Goal: Task Accomplishment & Management: Manage account settings

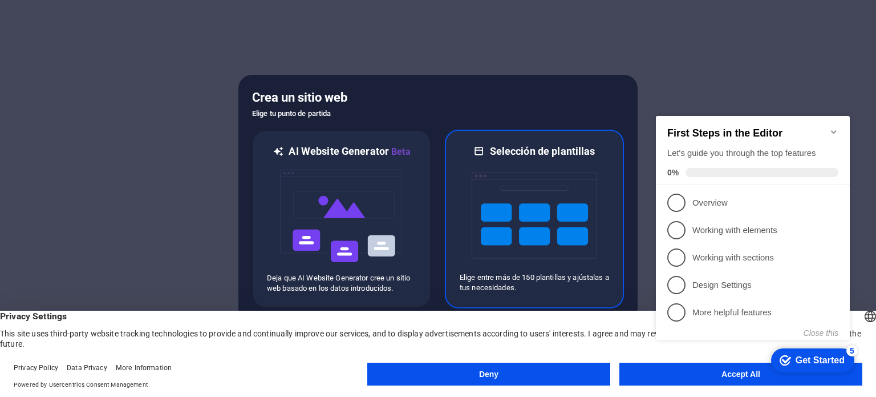
click at [521, 196] on img at bounding box center [535, 215] width 126 height 114
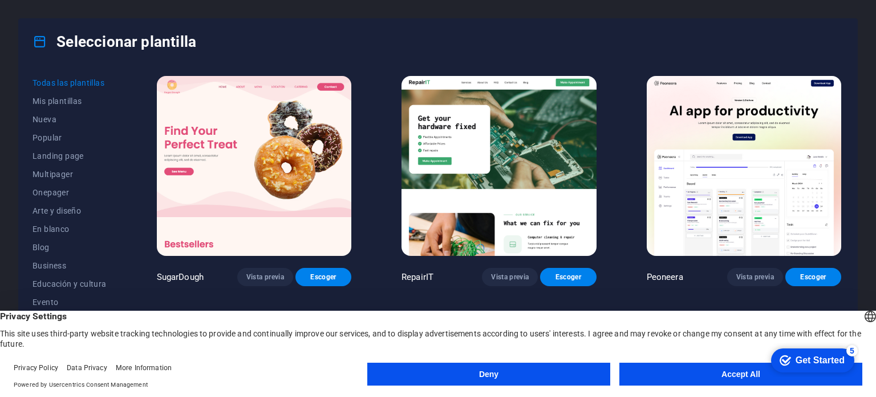
click at [689, 369] on button "Accept All" at bounding box center [741, 373] width 243 height 23
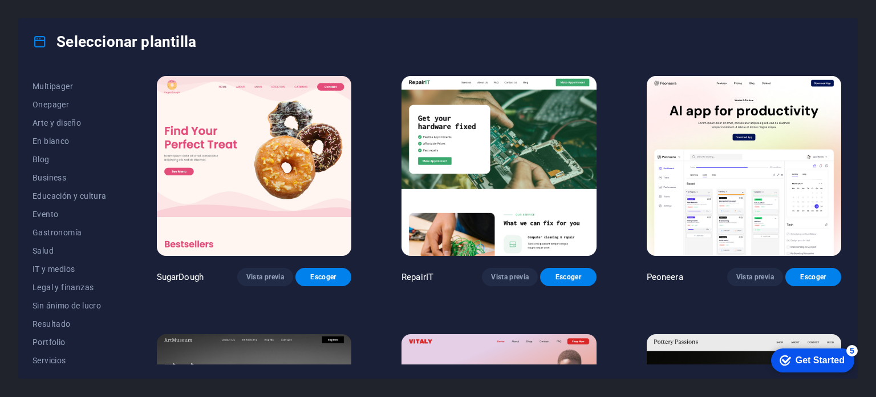
scroll to position [88, 0]
click at [60, 230] on span "Gastronomía" at bounding box center [70, 231] width 74 height 9
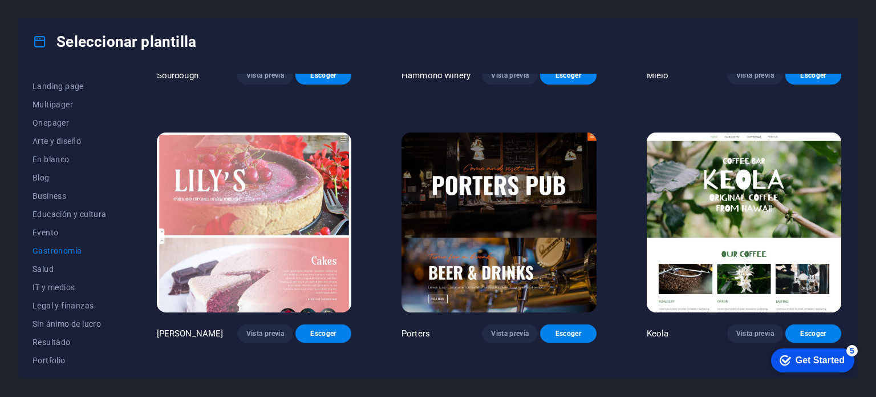
scroll to position [974, 0]
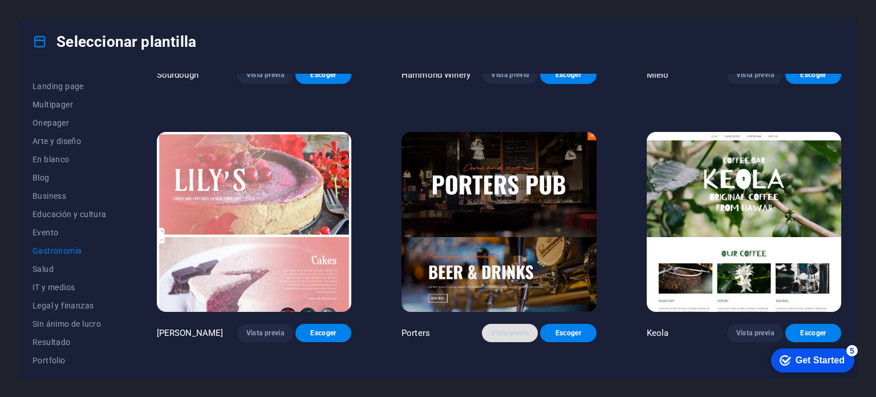
click at [518, 328] on span "Vista previa" at bounding box center [510, 332] width 38 height 9
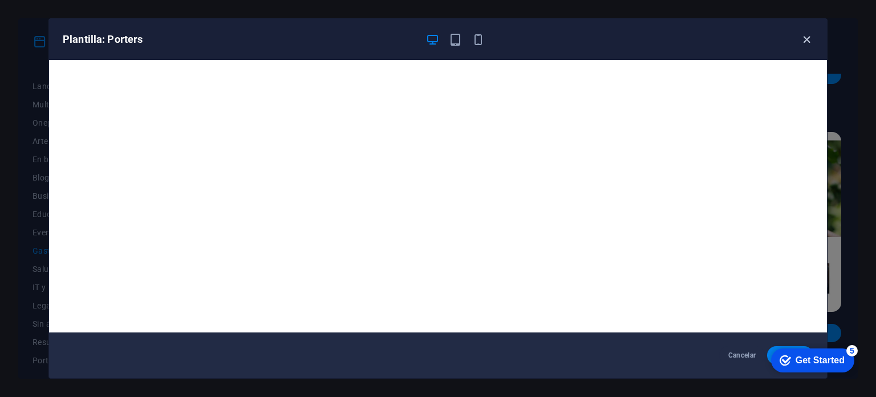
click at [806, 35] on icon "button" at bounding box center [806, 39] width 13 height 13
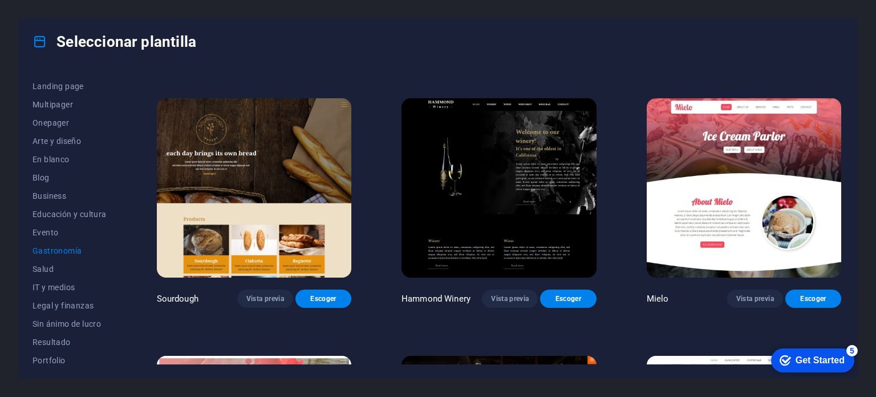
scroll to position [803, 0]
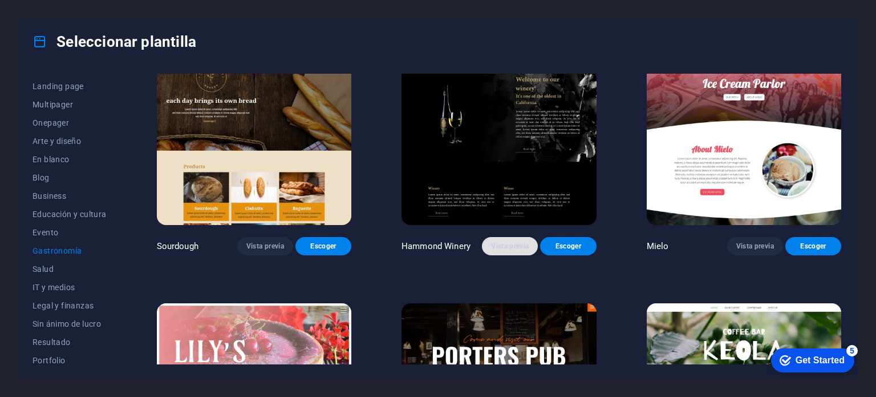
click at [511, 241] on span "Vista previa" at bounding box center [510, 245] width 38 height 9
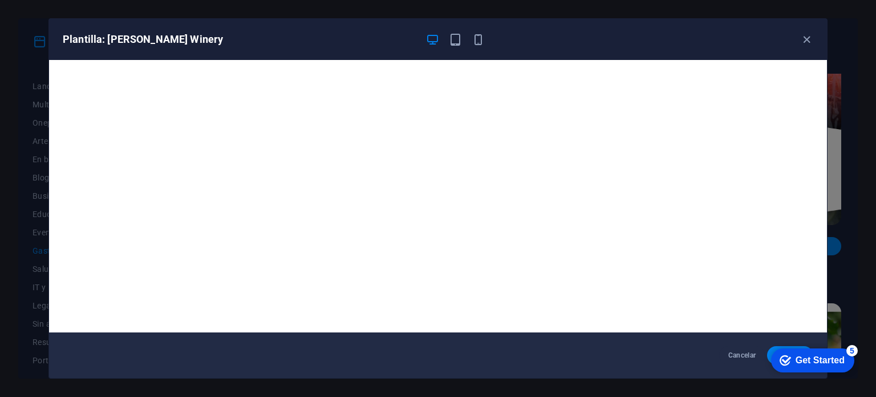
scroll to position [3, 0]
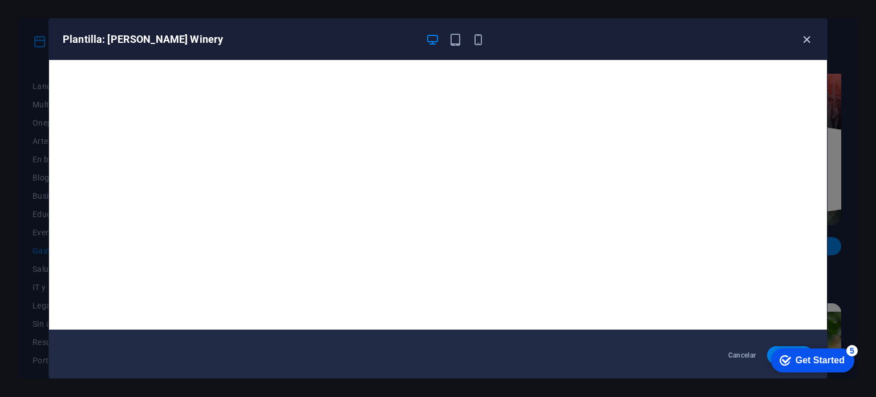
click at [805, 37] on icon "button" at bounding box center [806, 39] width 13 height 13
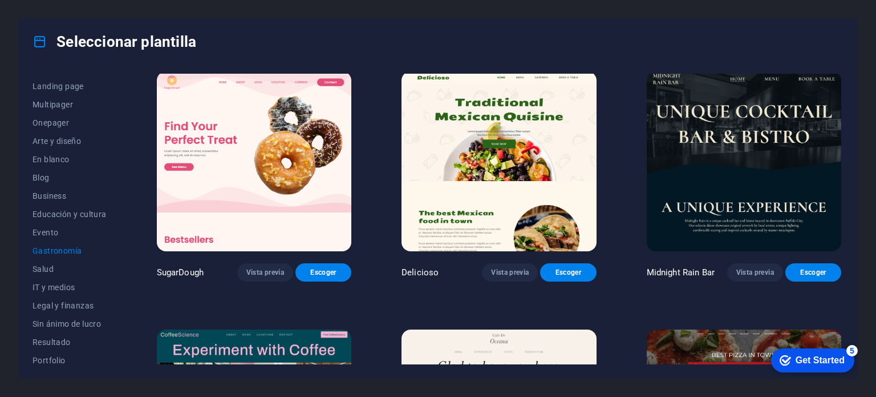
scroll to position [0, 0]
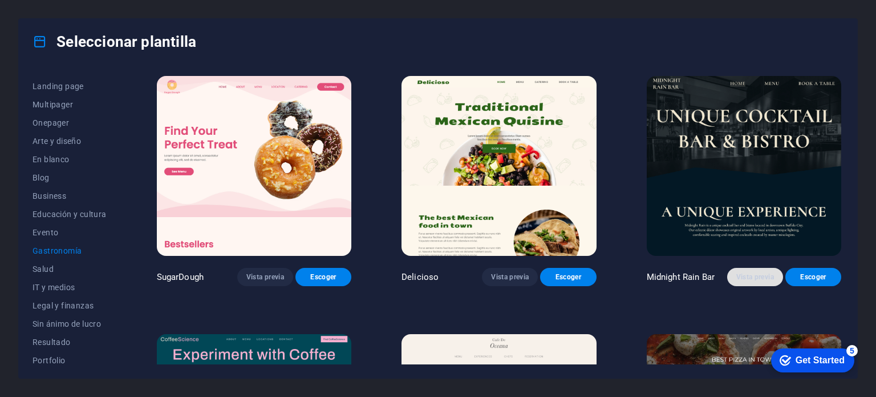
click at [758, 272] on span "Vista previa" at bounding box center [756, 276] width 38 height 9
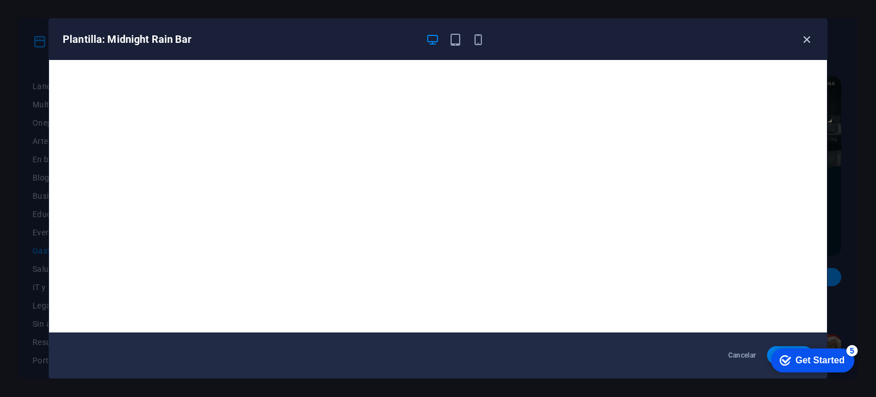
click at [808, 39] on icon "button" at bounding box center [806, 39] width 13 height 13
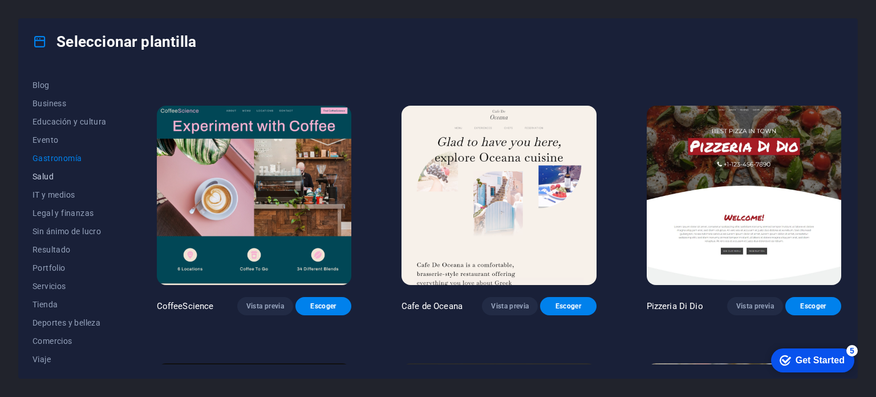
scroll to position [184, 0]
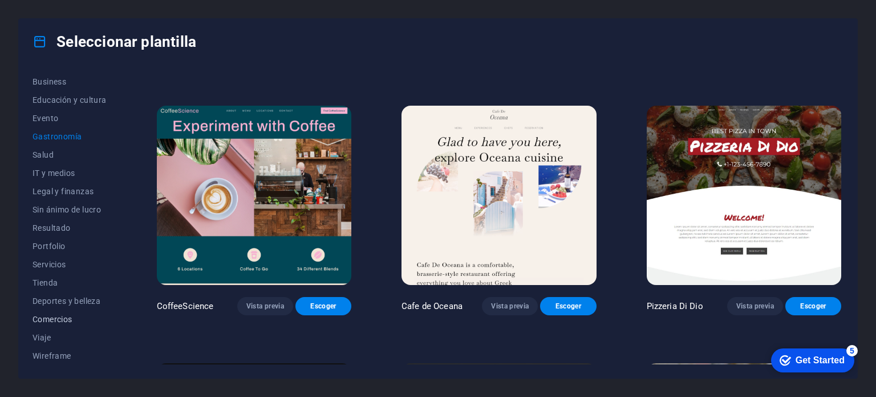
click at [43, 317] on span "Comercios" at bounding box center [70, 318] width 74 height 9
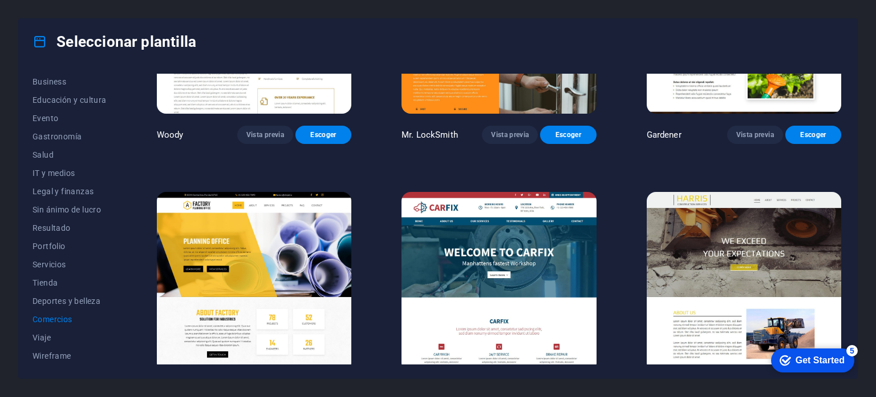
scroll to position [433, 0]
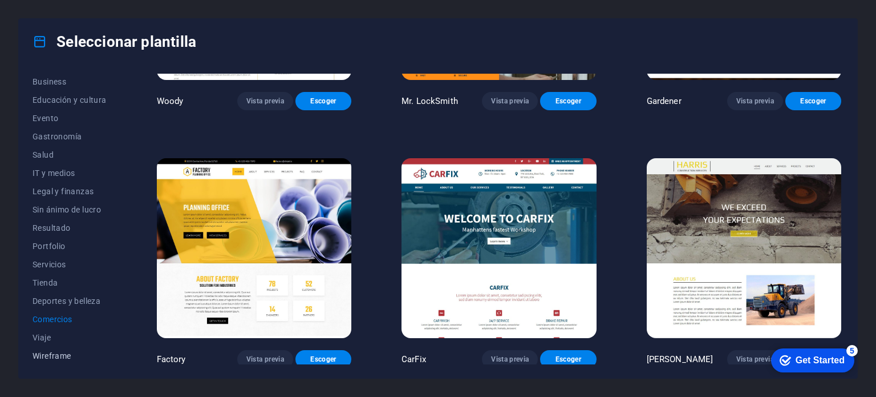
click at [60, 354] on span "Wireframe" at bounding box center [70, 355] width 74 height 9
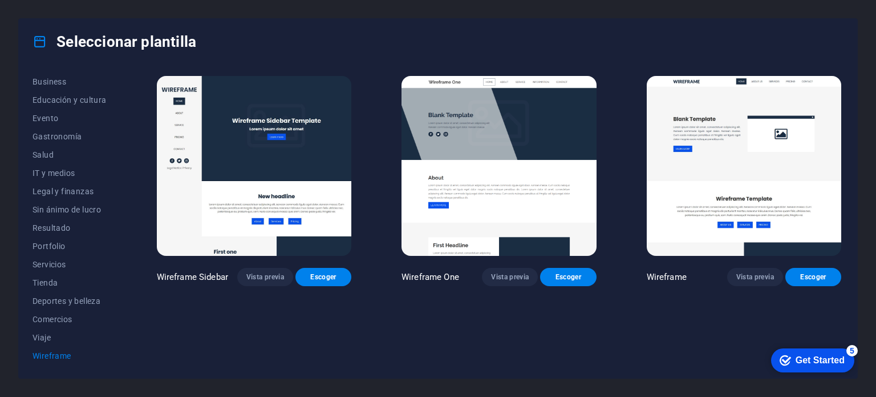
scroll to position [0, 0]
click at [54, 282] on span "Tienda" at bounding box center [70, 282] width 74 height 9
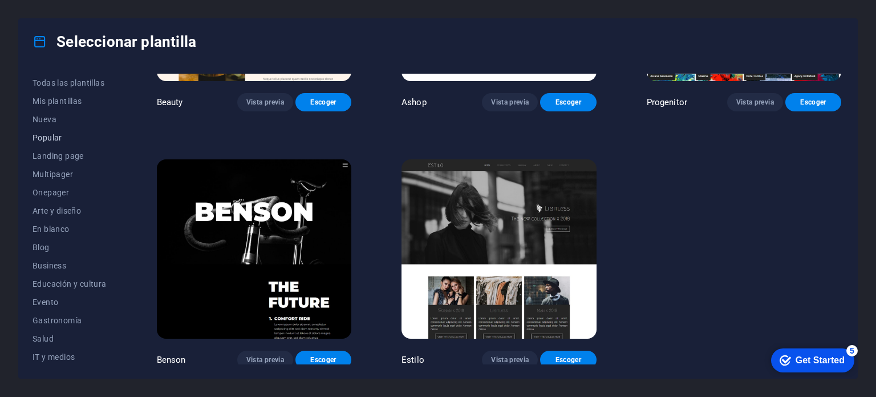
click at [44, 137] on span "Popular" at bounding box center [70, 137] width 74 height 9
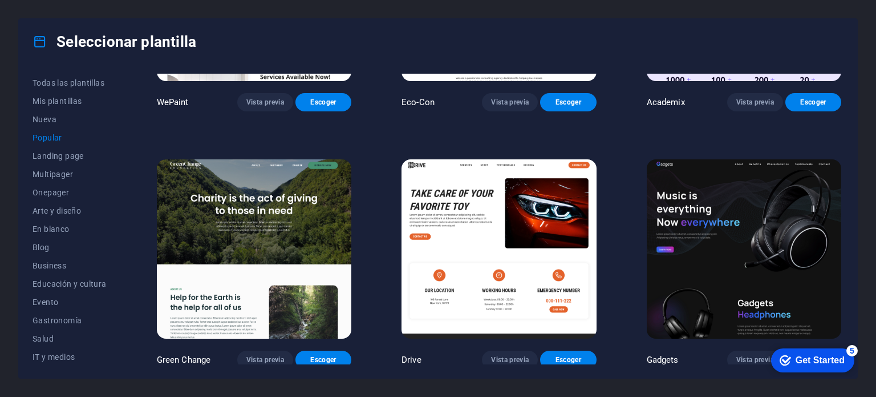
scroll to position [690, 0]
click at [43, 155] on span "Landing page" at bounding box center [70, 155] width 74 height 9
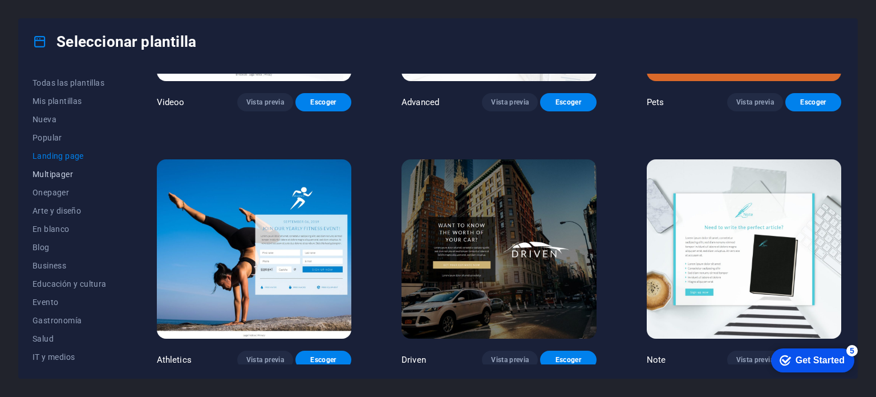
click at [50, 173] on span "Multipager" at bounding box center [70, 173] width 74 height 9
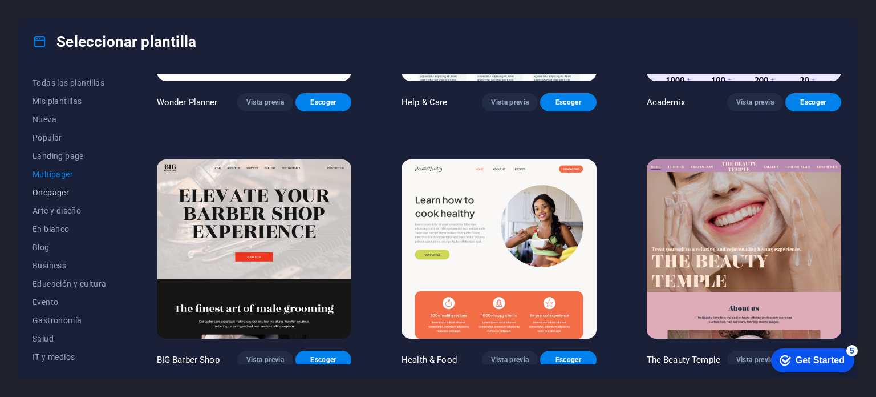
click at [52, 193] on span "Onepager" at bounding box center [70, 192] width 74 height 9
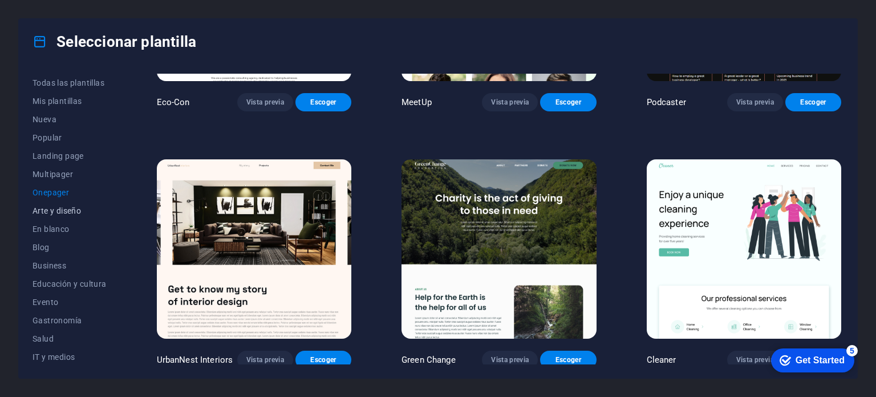
click at [55, 209] on span "Arte y diseño" at bounding box center [70, 210] width 74 height 9
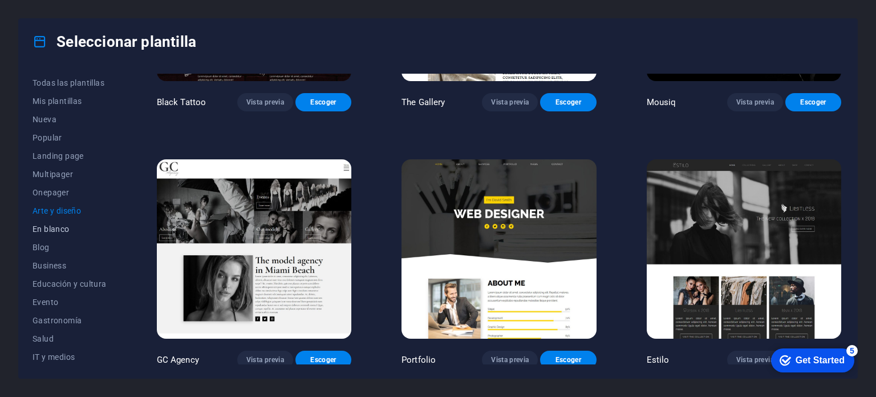
click at [56, 229] on span "En blanco" at bounding box center [70, 228] width 74 height 9
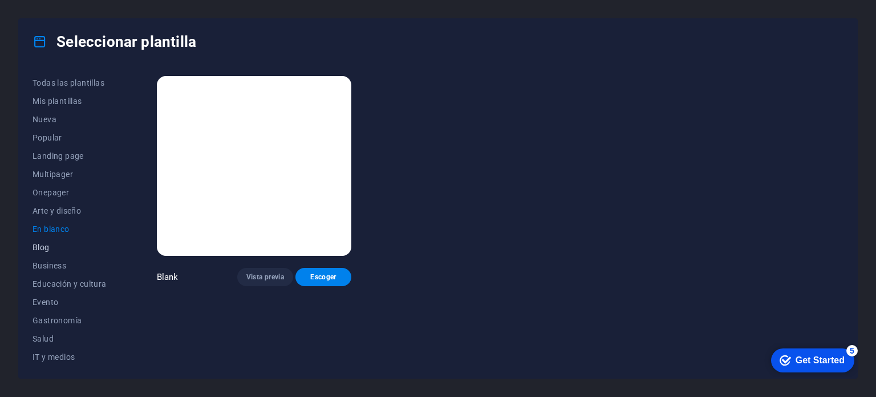
click at [37, 246] on span "Blog" at bounding box center [70, 246] width 74 height 9
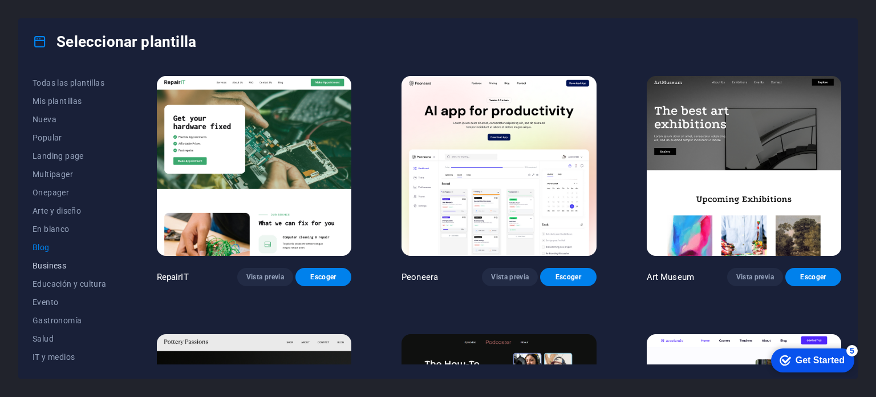
click at [48, 261] on span "Business" at bounding box center [70, 265] width 74 height 9
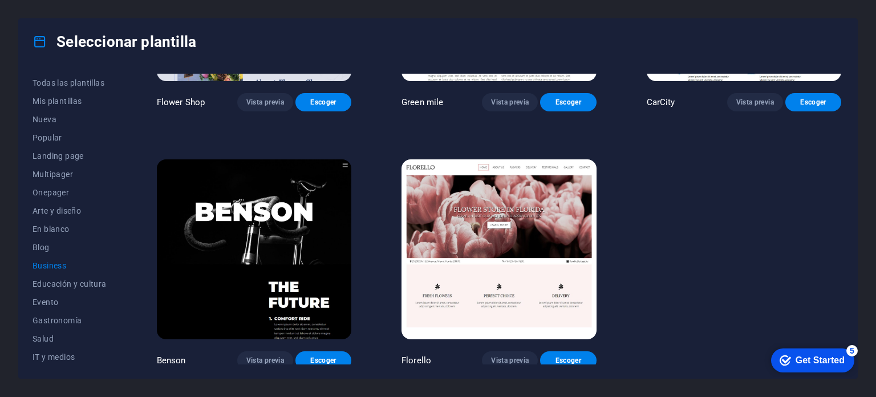
scroll to position [433, 0]
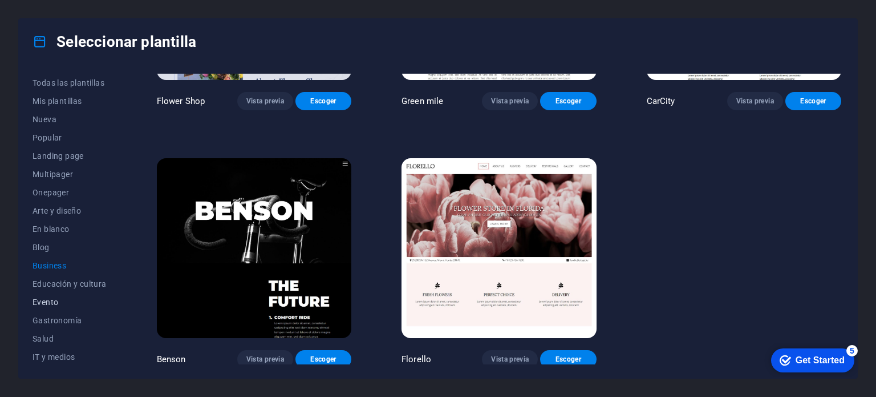
click at [44, 301] on span "Evento" at bounding box center [70, 301] width 74 height 9
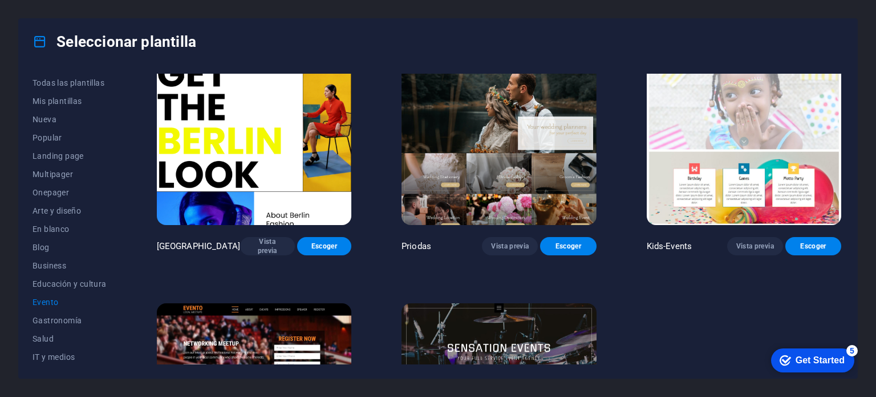
scroll to position [262, 0]
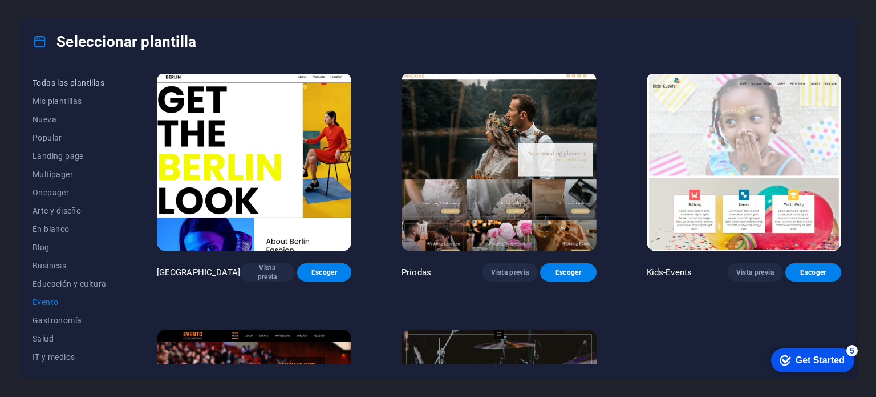
click at [65, 79] on span "Todas las plantillas" at bounding box center [70, 82] width 74 height 9
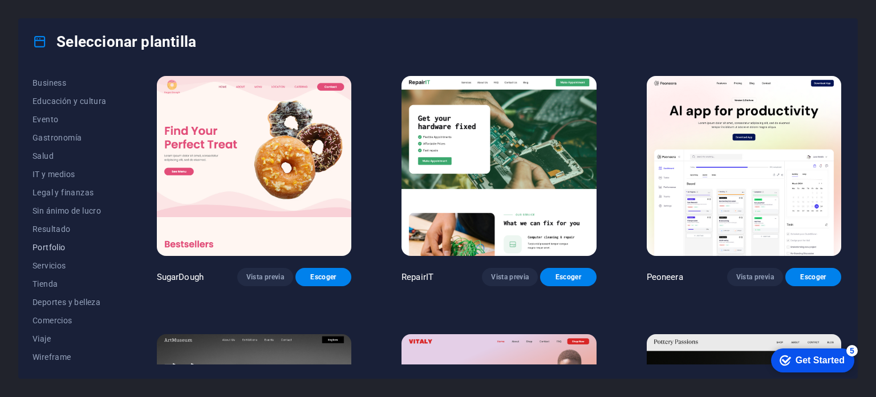
scroll to position [184, 0]
drag, startPoint x: 43, startPoint y: 157, endPoint x: 47, endPoint y: 148, distance: 10.0
click at [43, 155] on span "Salud" at bounding box center [70, 154] width 74 height 9
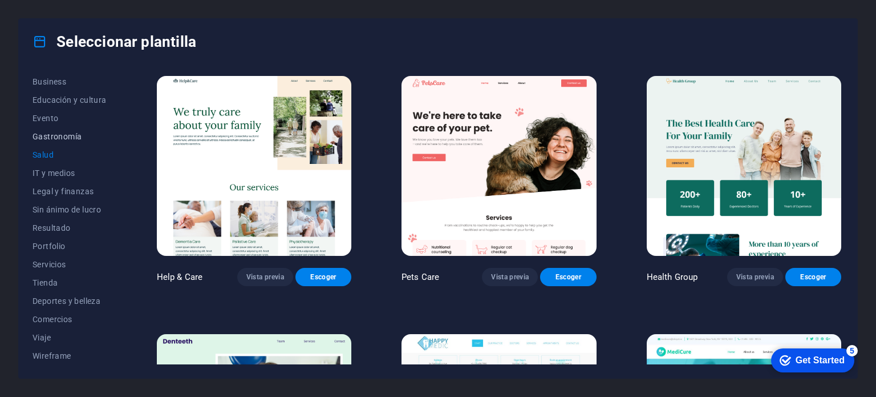
click at [51, 139] on span "Gastronomía" at bounding box center [70, 136] width 74 height 9
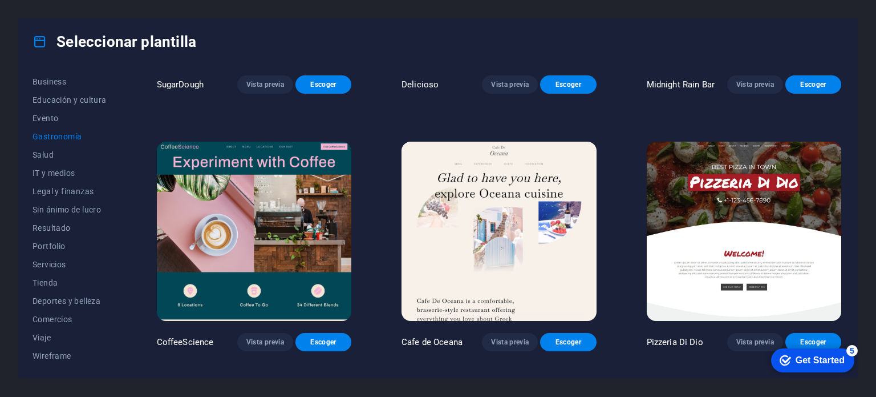
scroll to position [228, 0]
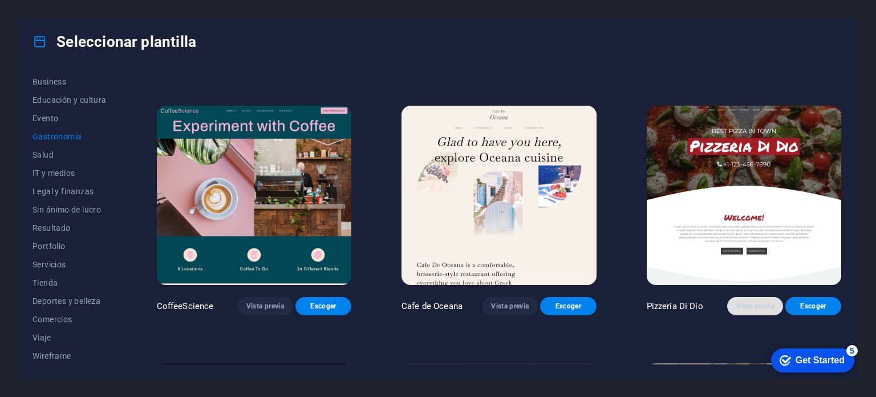
click at [741, 301] on span "Vista previa" at bounding box center [756, 305] width 38 height 9
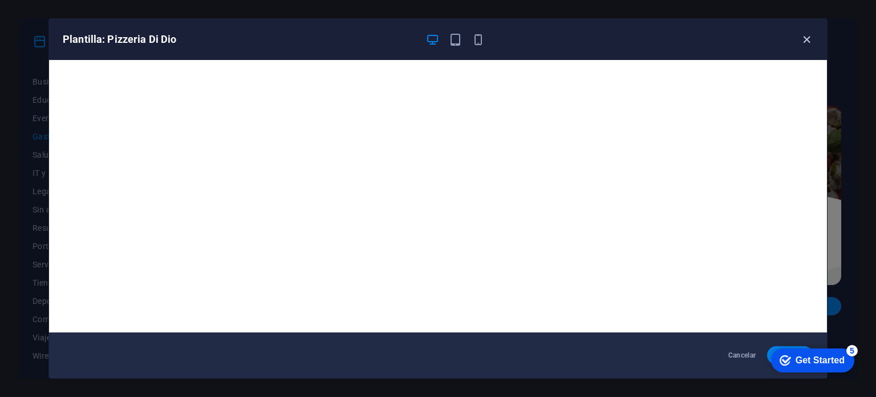
click at [808, 40] on icon "button" at bounding box center [806, 39] width 13 height 13
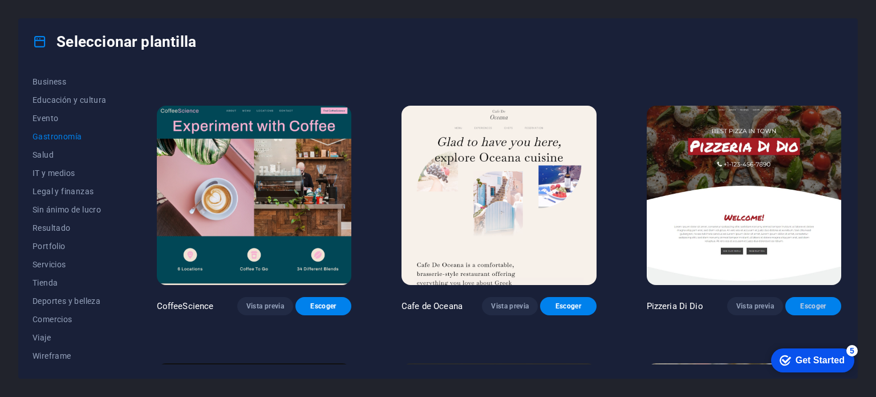
click at [810, 303] on span "Escoger" at bounding box center [814, 305] width 38 height 9
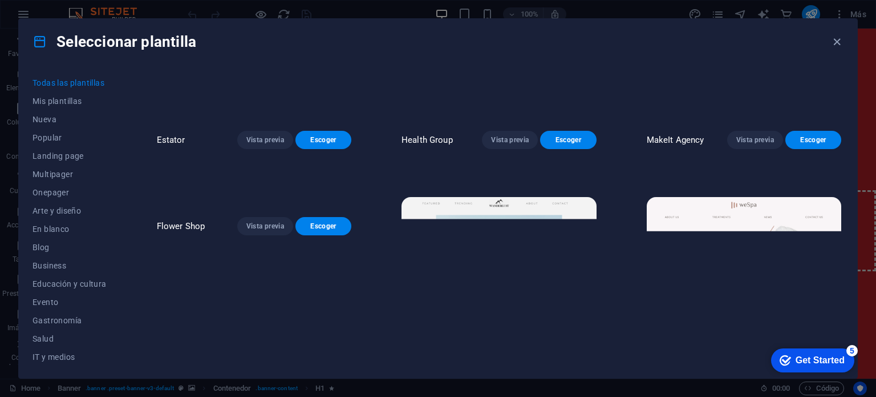
scroll to position [1198, 0]
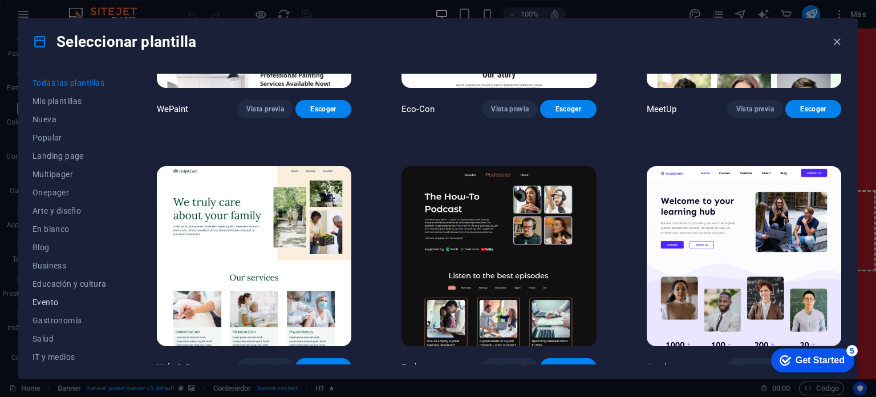
click at [42, 302] on span "Evento" at bounding box center [70, 301] width 74 height 9
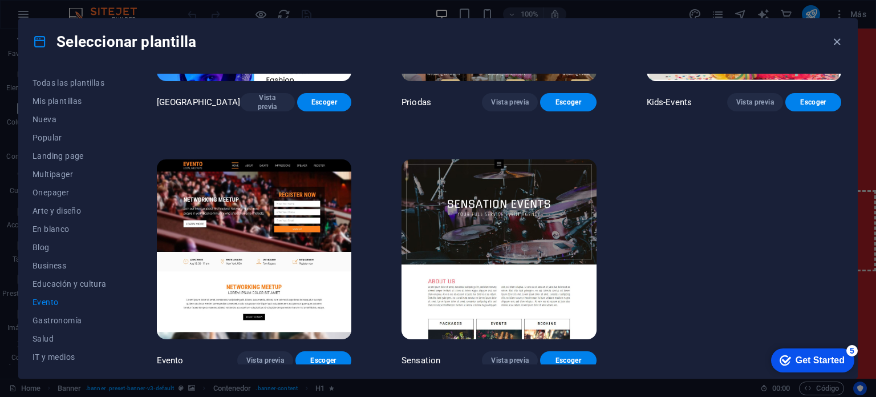
scroll to position [433, 0]
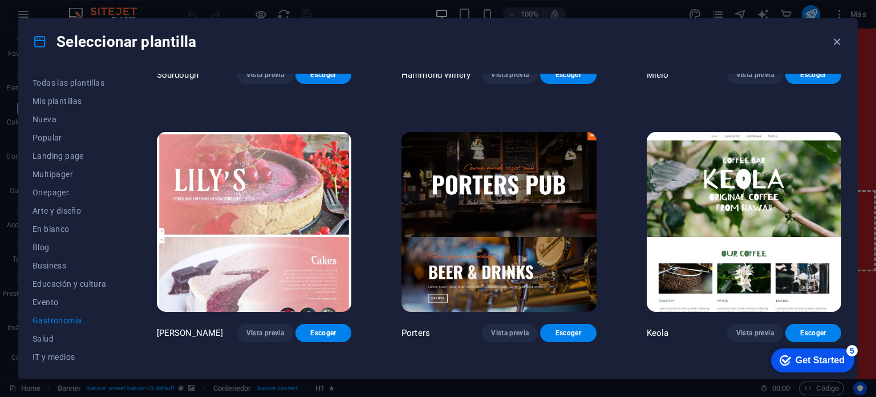
scroll to position [917, 0]
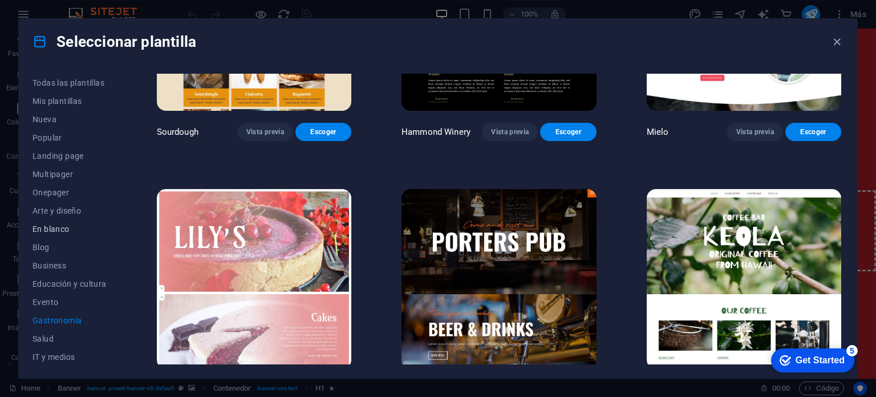
click at [51, 225] on span "En blanco" at bounding box center [70, 228] width 74 height 9
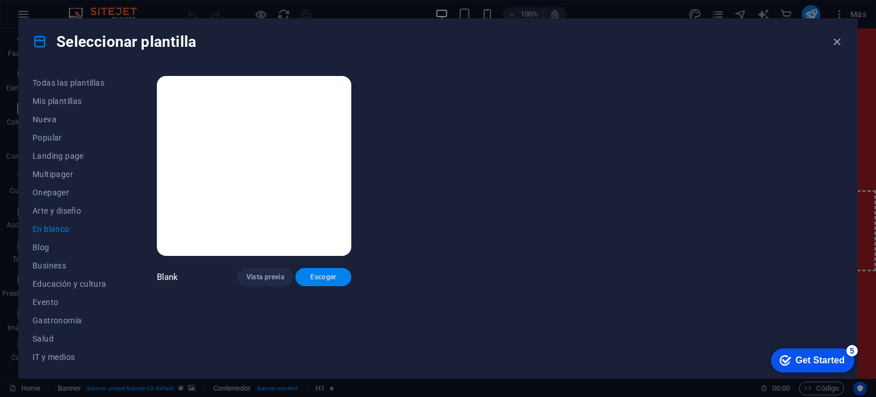
click at [322, 277] on span "Escoger" at bounding box center [324, 276] width 38 height 9
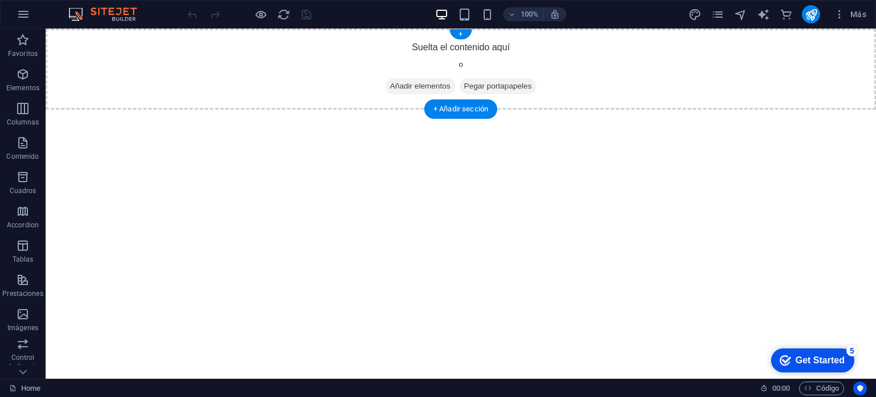
drag, startPoint x: 68, startPoint y: 345, endPoint x: 462, endPoint y: 68, distance: 481.1
click at [21, 316] on icon "button" at bounding box center [23, 314] width 14 height 14
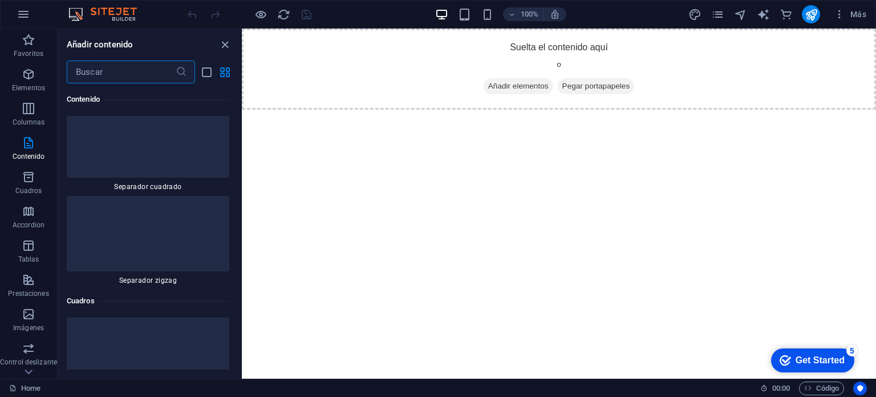
scroll to position [5317, 0]
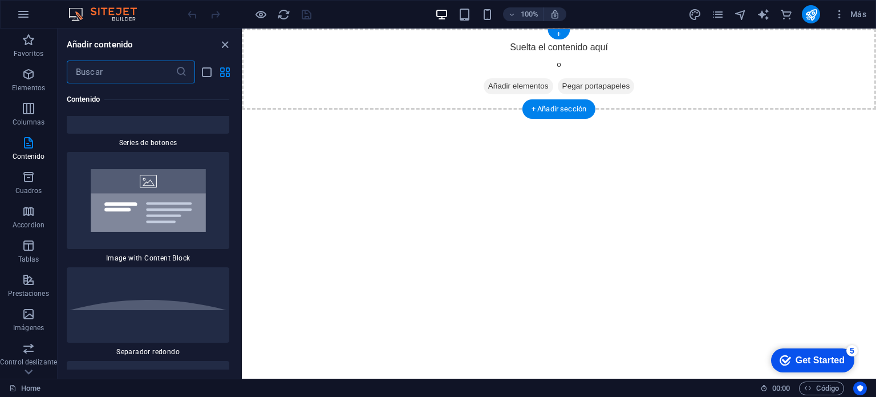
click at [504, 88] on span "Añadir elementos" at bounding box center [519, 86] width 70 height 16
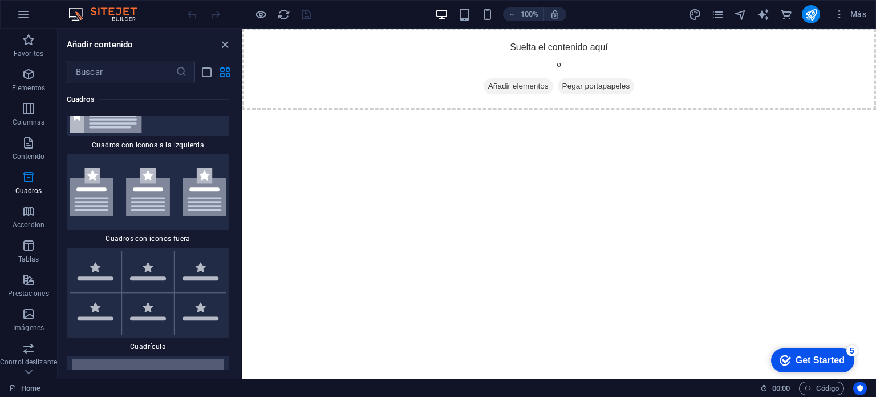
scroll to position [6173, 0]
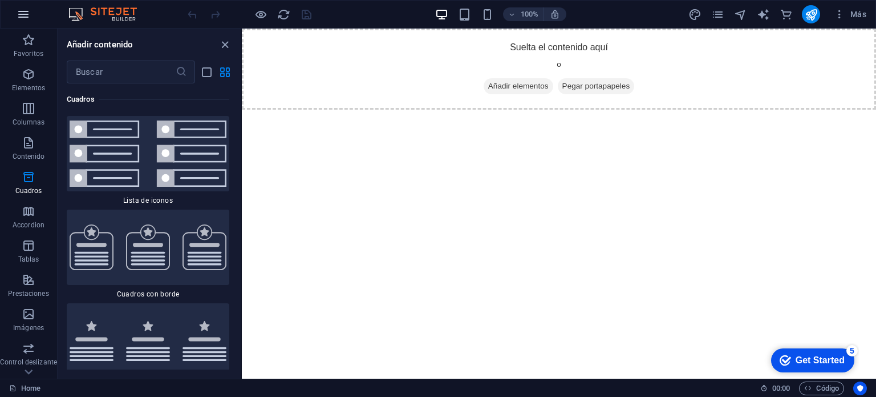
click at [26, 15] on icon "button" at bounding box center [24, 14] width 14 height 14
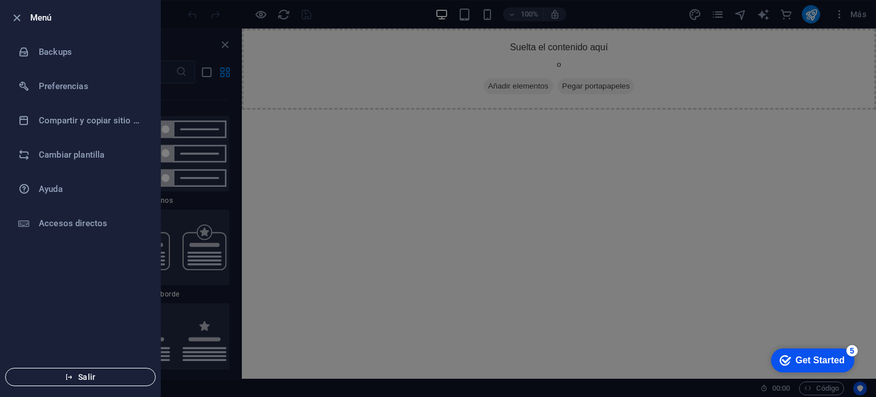
click at [97, 380] on span "Salir" at bounding box center [80, 376] width 131 height 9
